Goal: Task Accomplishment & Management: Complete application form

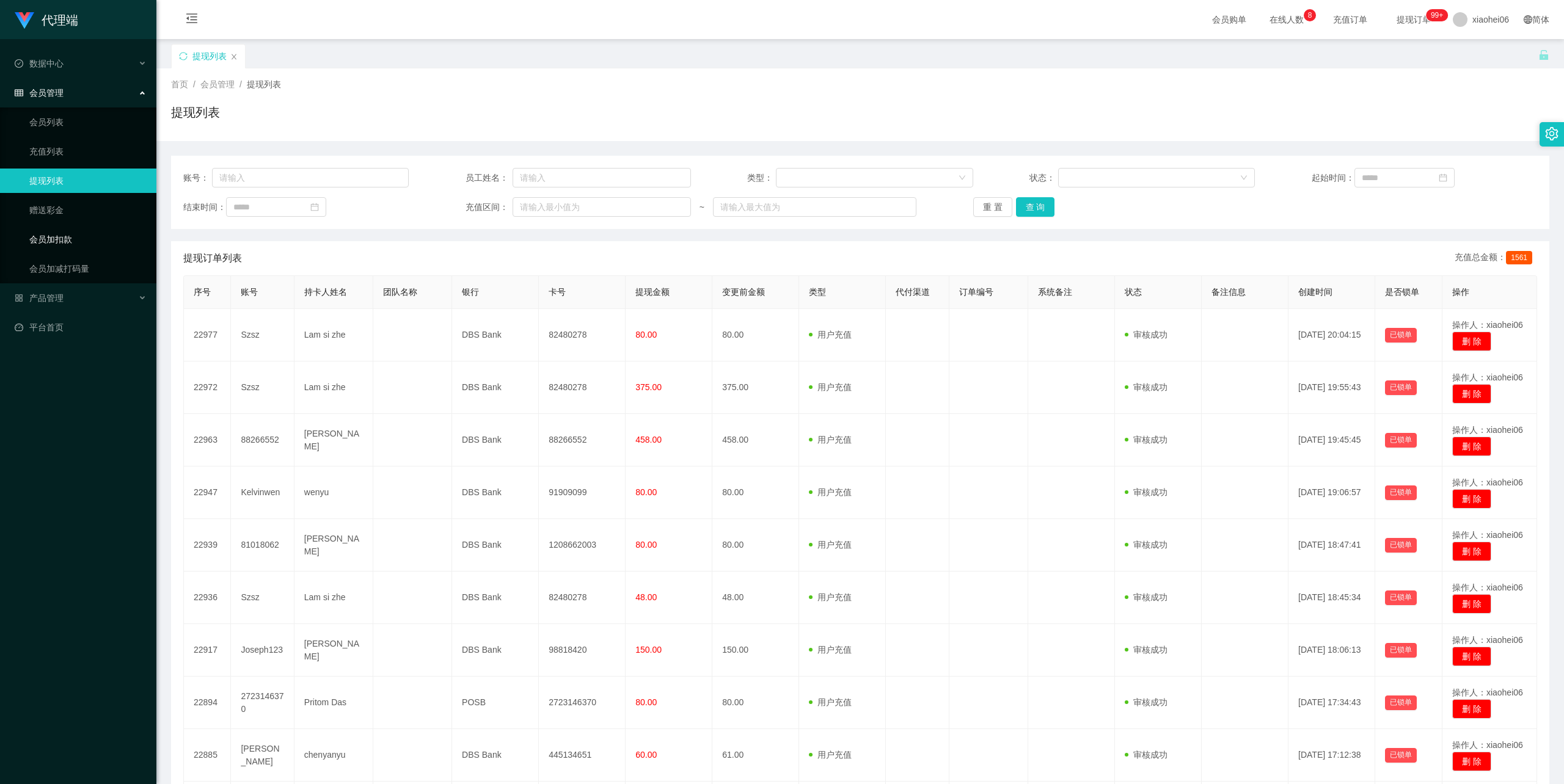
click at [57, 228] on link "会员加扣款" at bounding box center [87, 239] width 117 height 25
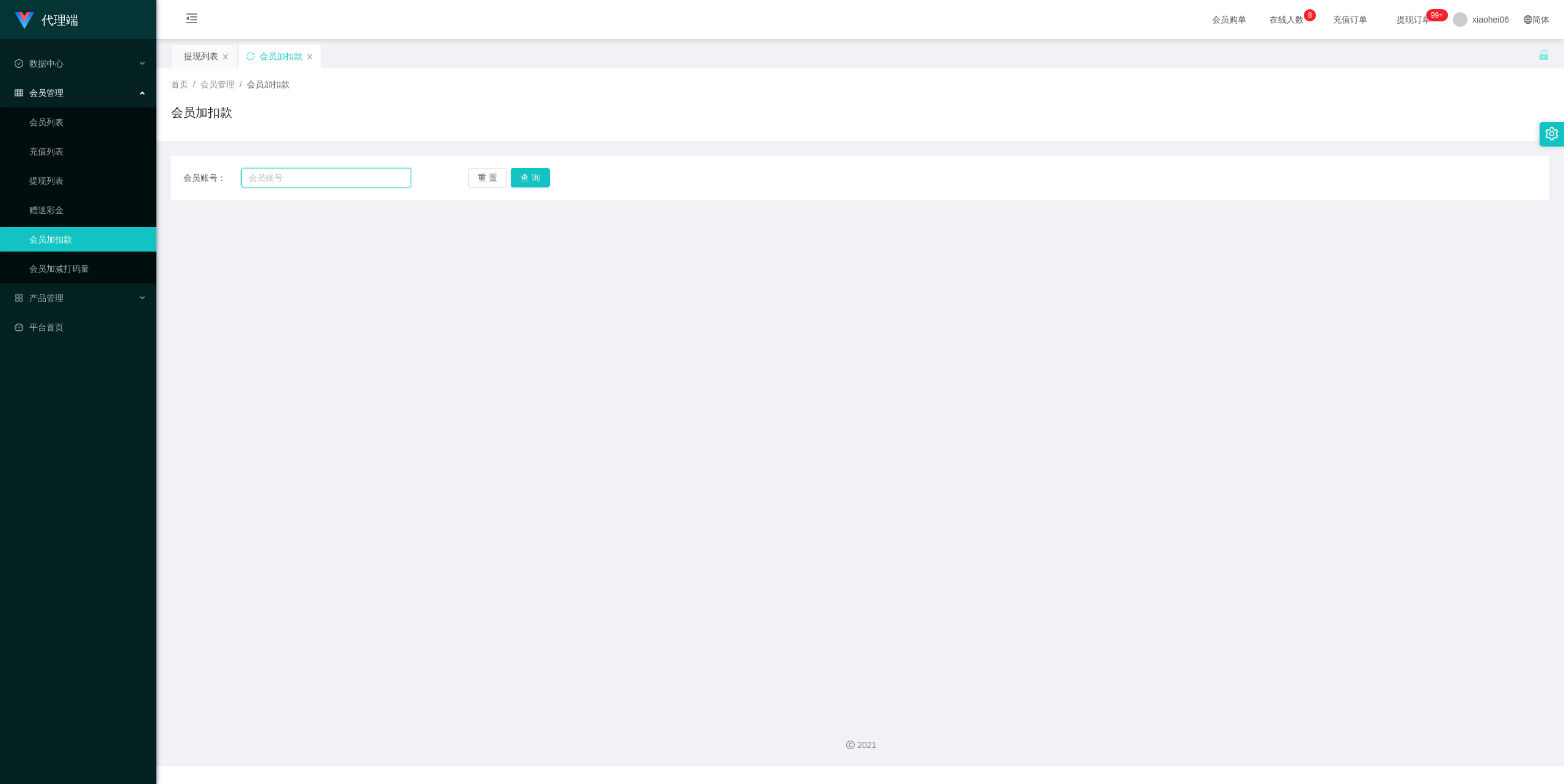
click at [283, 176] on input "text" at bounding box center [326, 178] width 170 height 19
paste input "88266552"
type input "88266552"
drag, startPoint x: 540, startPoint y: 180, endPoint x: 534, endPoint y: 181, distance: 6.1
click at [539, 180] on button "查 询" at bounding box center [530, 178] width 39 height 19
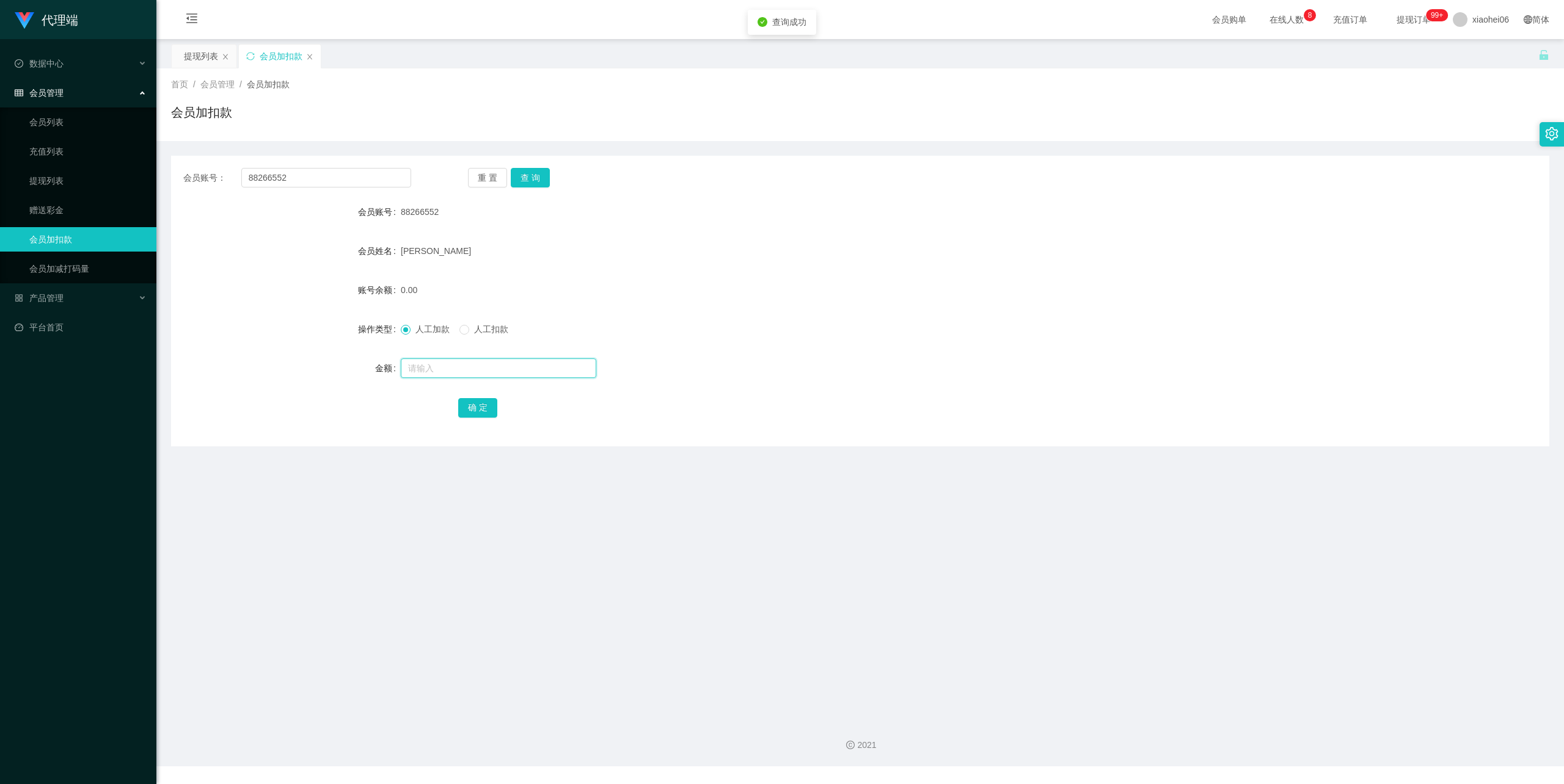
click at [457, 368] on input "text" at bounding box center [498, 368] width 195 height 19
type input "40"
click at [467, 405] on button "确 定" at bounding box center [478, 408] width 39 height 19
click at [1045, 264] on form "会员账号 88266552 会员姓名 PHANG KEAN HONG 账号余额 40.00 操作类型 人工加款 人工扣款 金额 确 定" at bounding box center [861, 310] width 1378 height 220
click at [562, 105] on div "会员加扣款" at bounding box center [861, 117] width 1378 height 28
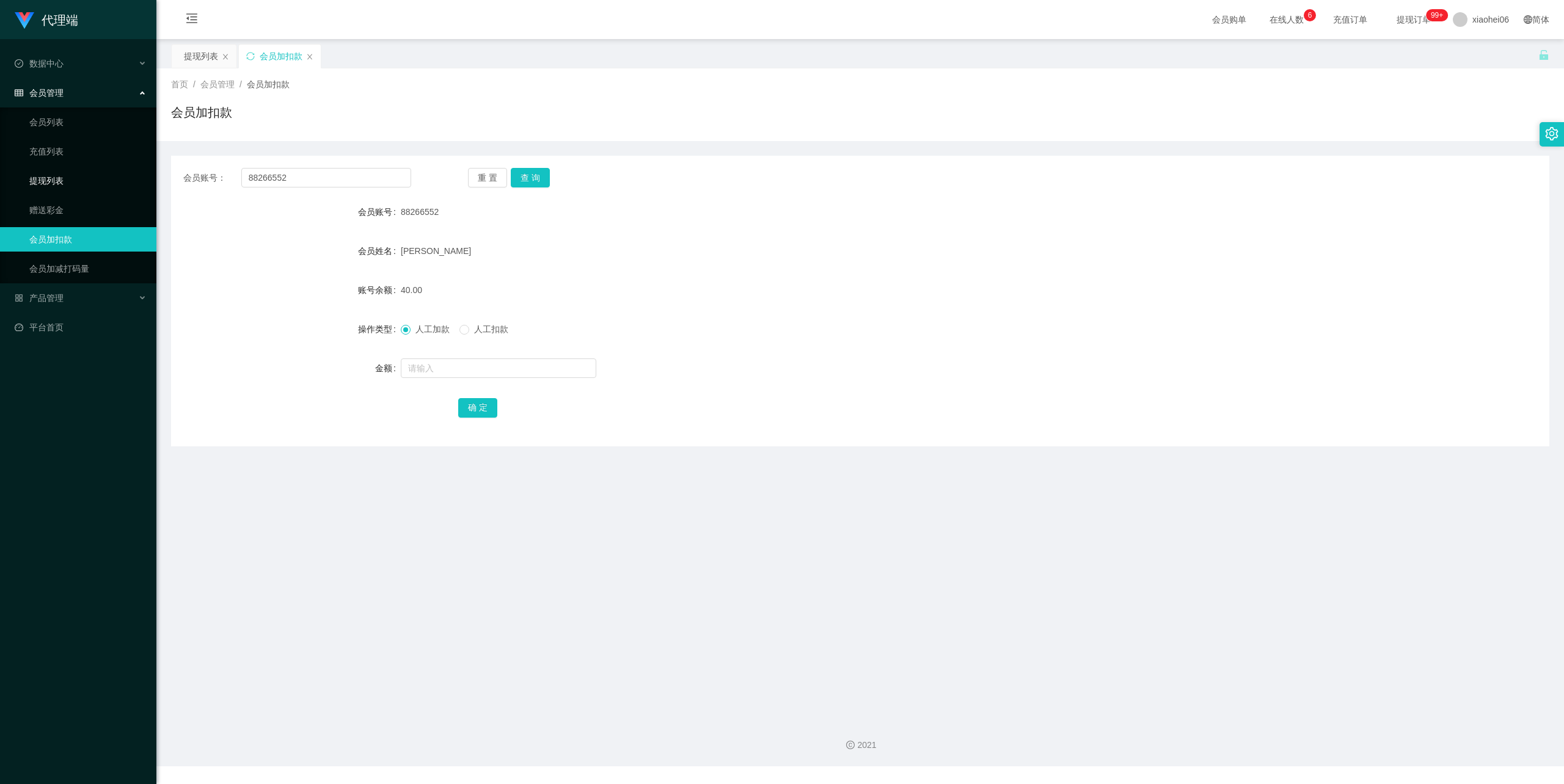
click at [59, 169] on link "提现列表" at bounding box center [87, 181] width 117 height 25
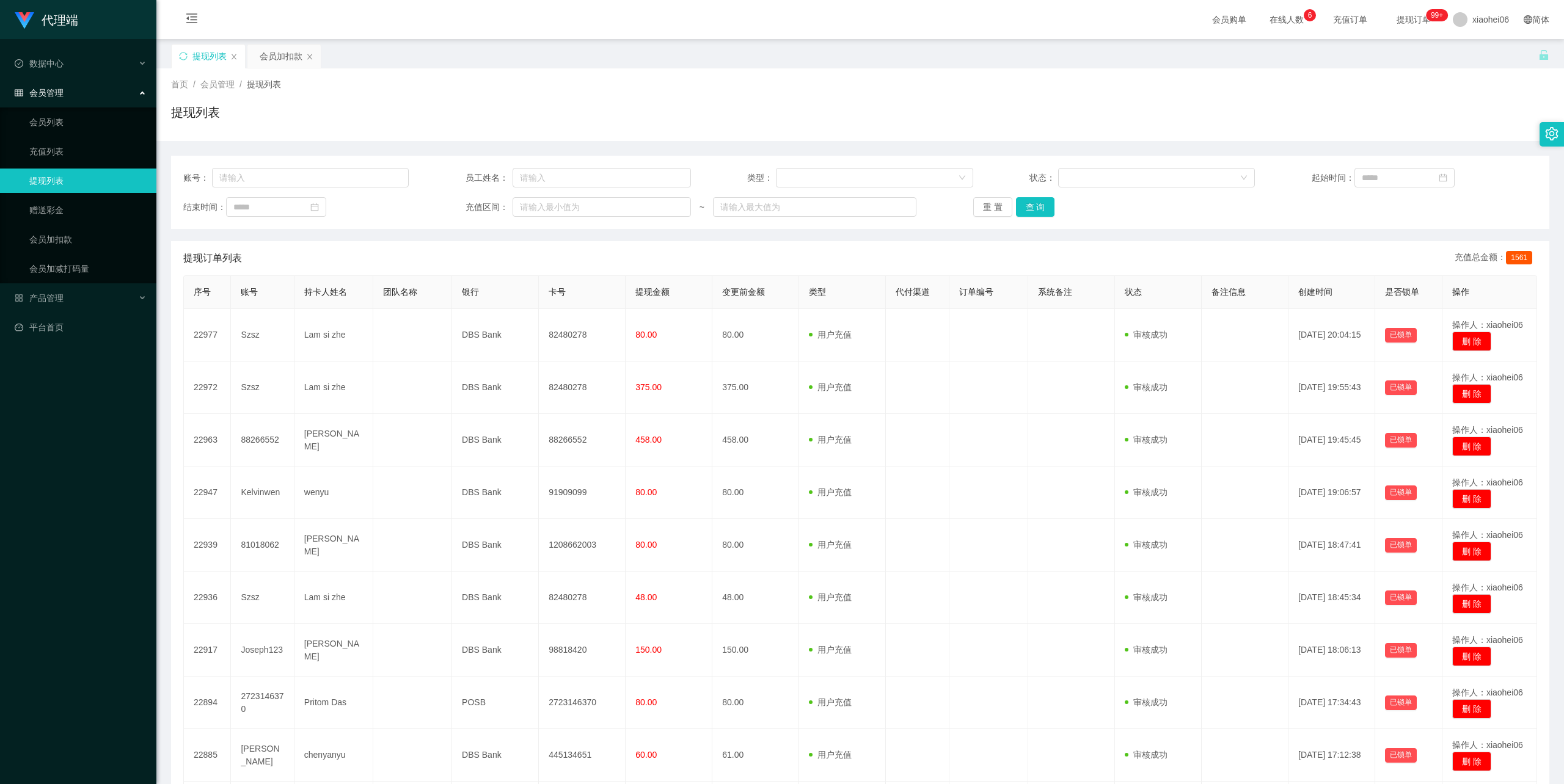
click at [856, 63] on div "提现列表 会员加扣款" at bounding box center [855, 65] width 1367 height 42
click at [621, 145] on div "账号： 员工姓名： 类型： 状态： 起始时间： 结束时间： 充值区间： ~ 重 置 查 询 提现订单列表 充值总金额： 1561 序号 账号 持卡人姓名 团队…" at bounding box center [861, 507] width 1378 height 732
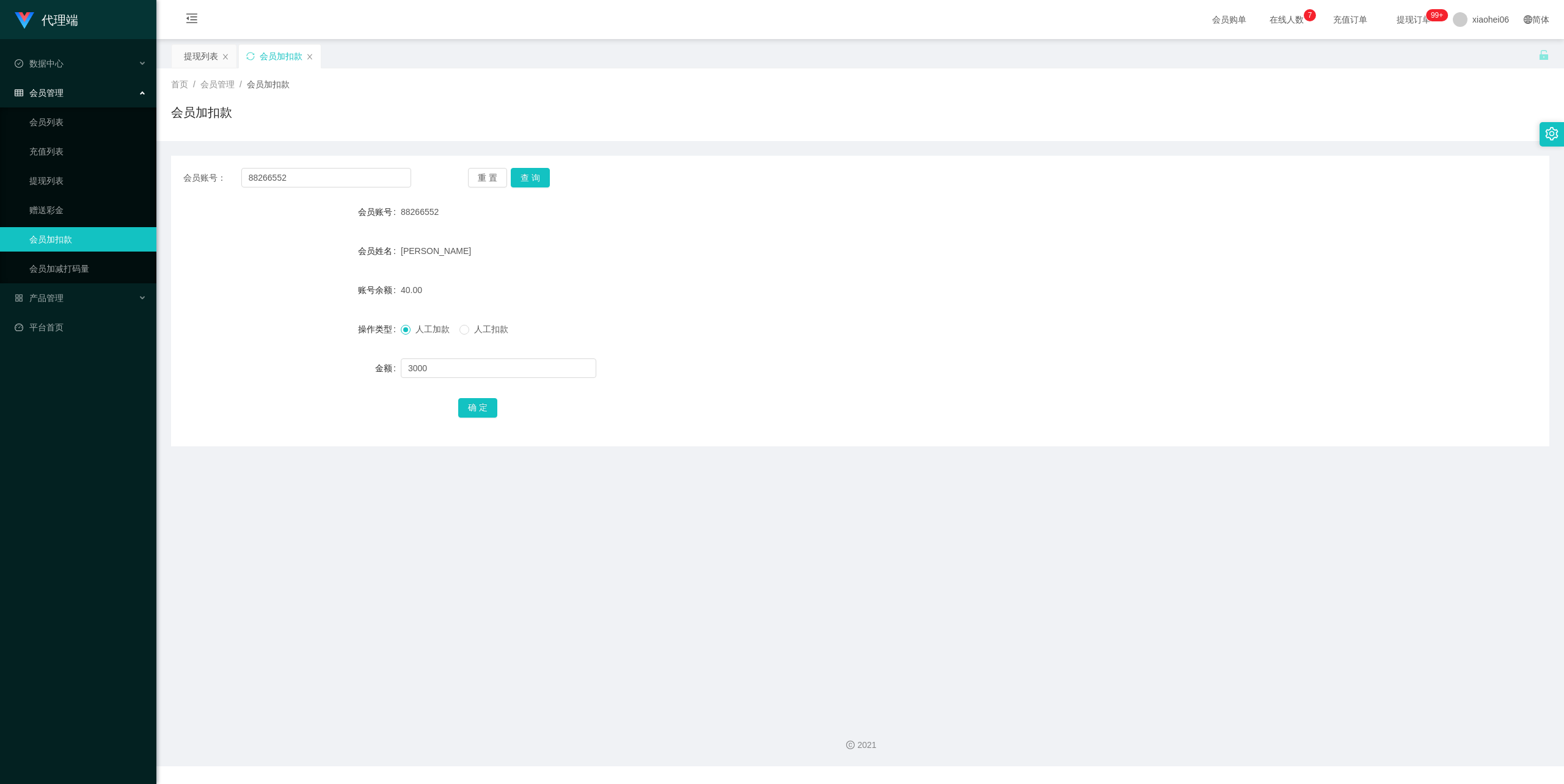
type input "3000"
click at [780, 317] on div "人工加款 人工扣款" at bounding box center [802, 329] width 804 height 25
click at [467, 404] on button "确 定" at bounding box center [478, 408] width 39 height 19
drag, startPoint x: 913, startPoint y: 302, endPoint x: 1112, endPoint y: 172, distance: 237.7
click at [914, 301] on div "3040.00" at bounding box center [802, 290] width 804 height 25
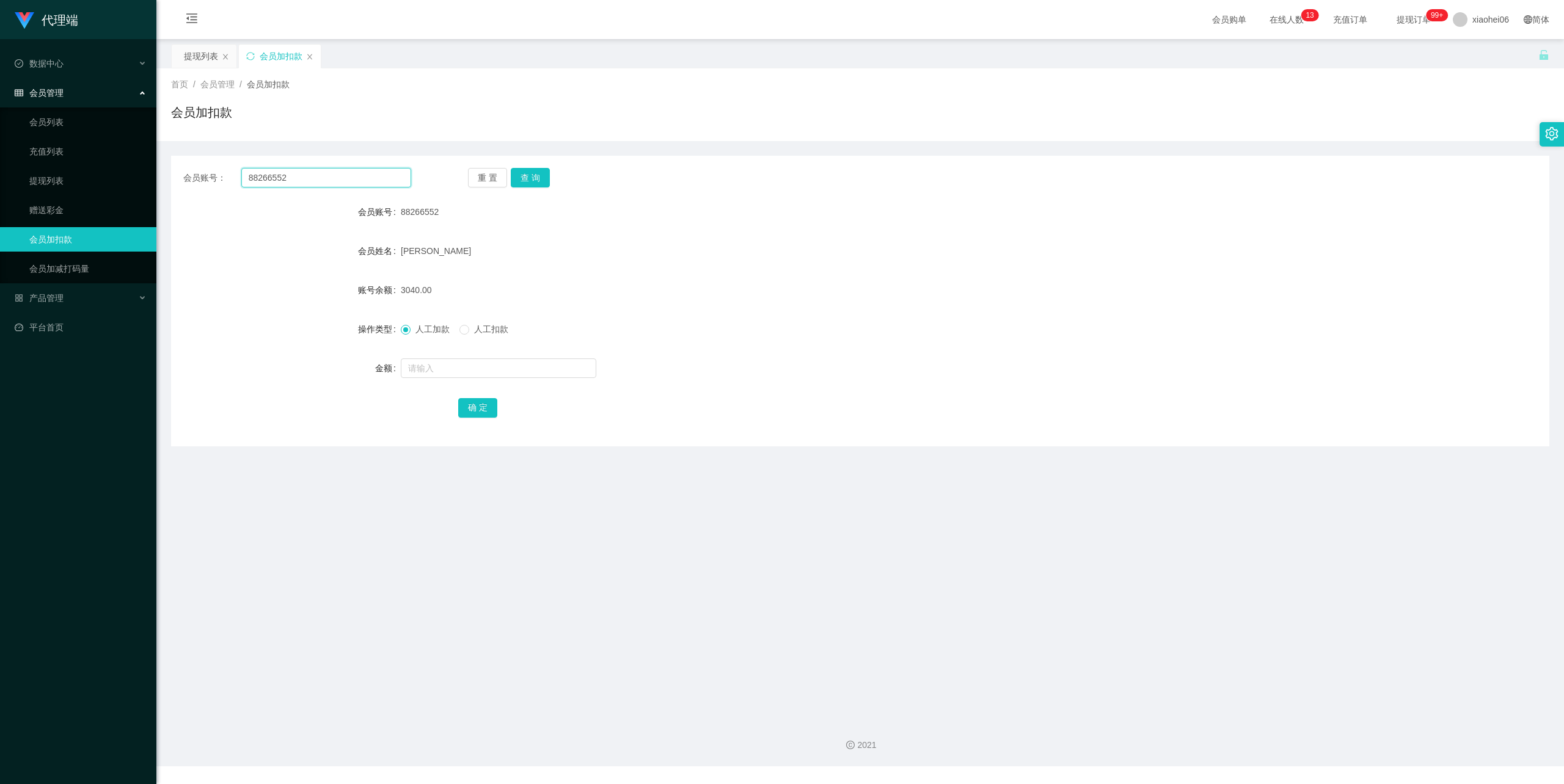
drag, startPoint x: 303, startPoint y: 173, endPoint x: 264, endPoint y: 186, distance: 41.1
click at [177, 164] on div "会员账号： 88266552 重 置 查 询 会员账号 88266552 会员姓名 [PERSON_NAME] 账号余额 3040.00 操作类型 人工加款 …" at bounding box center [861, 301] width 1378 height 291
paste input "[PERSON_NAME]"
type input "[PERSON_NAME]"
click at [539, 177] on button "查 询" at bounding box center [530, 178] width 39 height 19
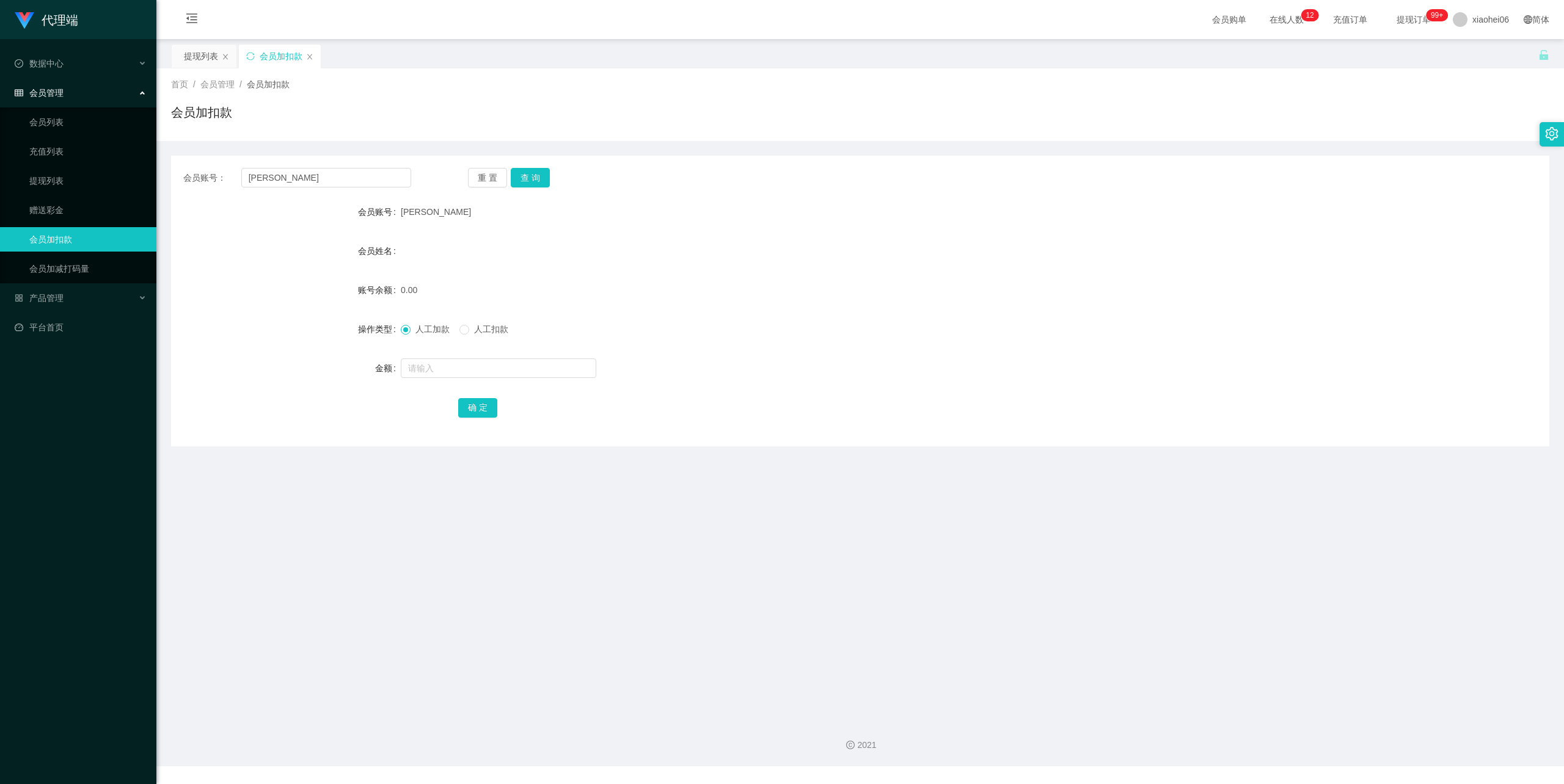
click at [643, 277] on form "会员账号 [PERSON_NAME] 会员姓名 账号余额 0.00 操作类型 人工加款 人工扣款 金额 确 定" at bounding box center [861, 310] width 1378 height 220
click at [453, 376] on input "text" at bounding box center [498, 368] width 195 height 19
type input "100"
click at [477, 408] on button "确 定" at bounding box center [478, 408] width 39 height 19
drag, startPoint x: 1030, startPoint y: 262, endPoint x: 1078, endPoint y: 244, distance: 51.3
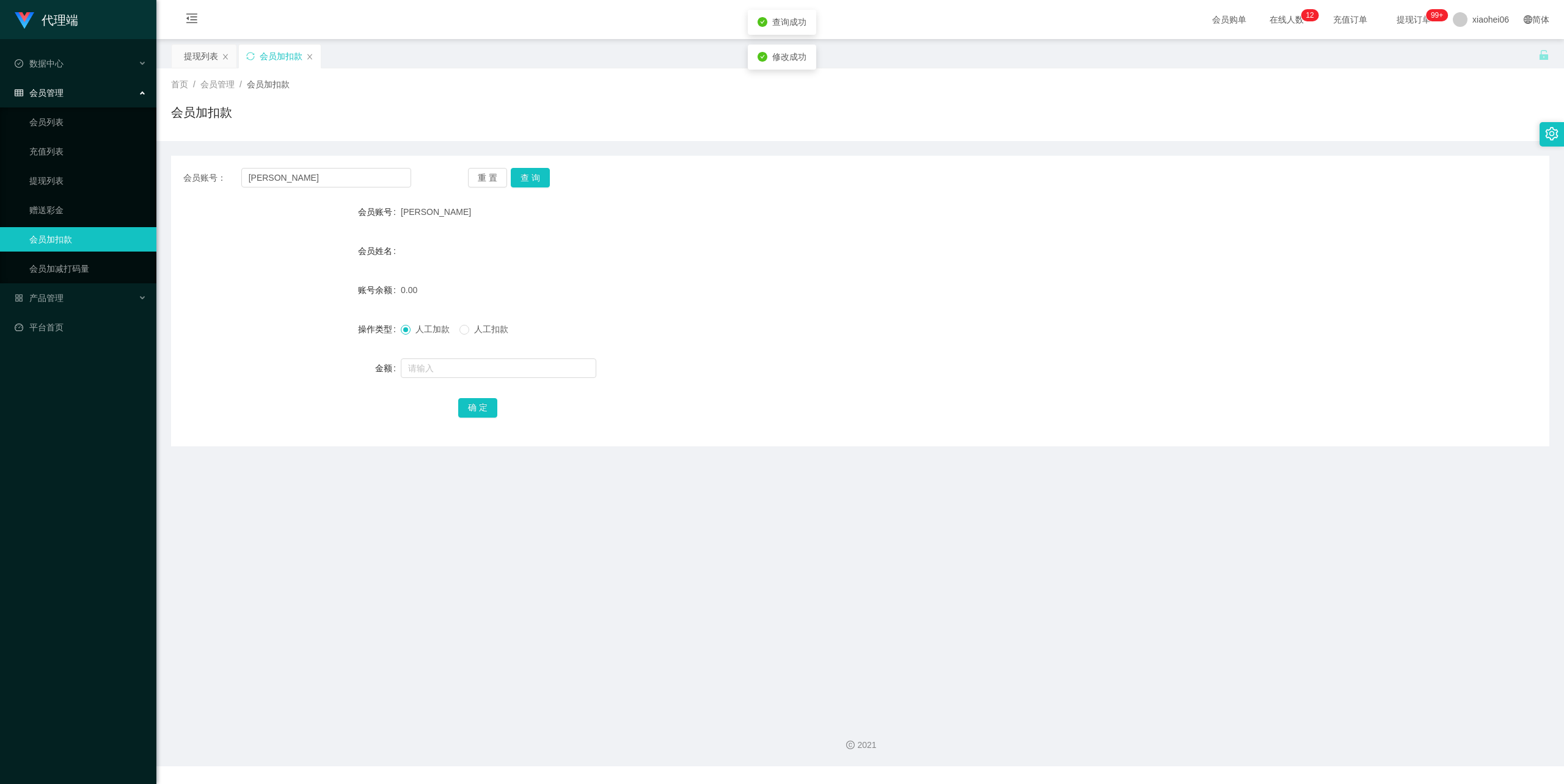
click at [1034, 260] on div "会员姓名" at bounding box center [861, 251] width 1378 height 25
click at [78, 293] on div "产品管理" at bounding box center [78, 298] width 156 height 25
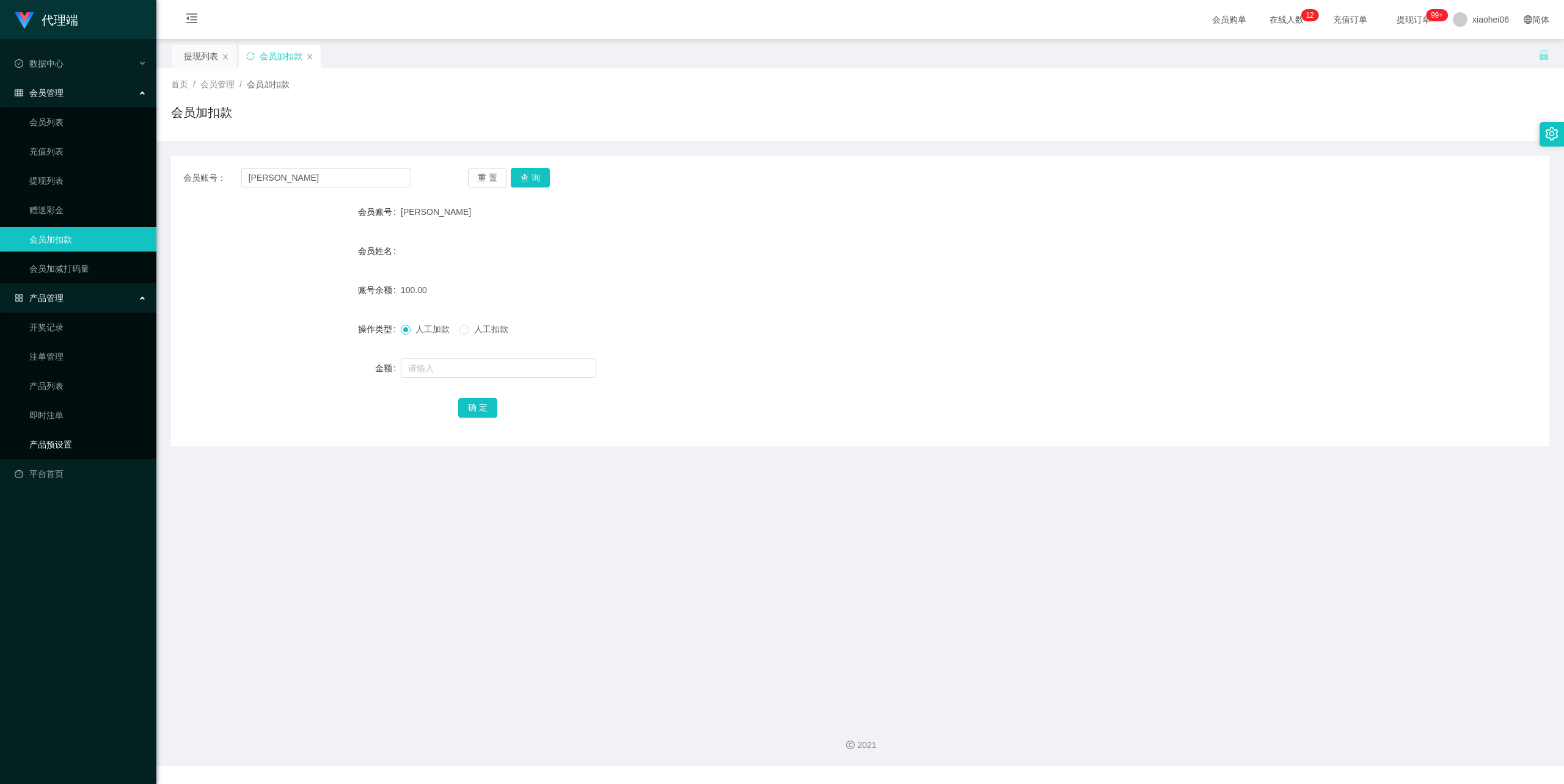
click at [74, 440] on link "产品预设置" at bounding box center [87, 445] width 117 height 25
